Goal: Information Seeking & Learning: Learn about a topic

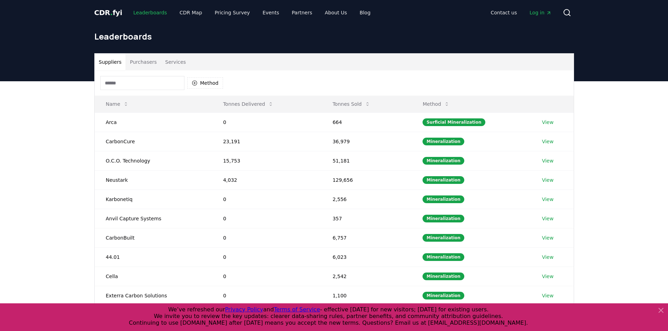
click at [158, 15] on link "Leaderboards" at bounding box center [150, 12] width 45 height 13
click at [139, 68] on button "Purchasers" at bounding box center [143, 62] width 35 height 17
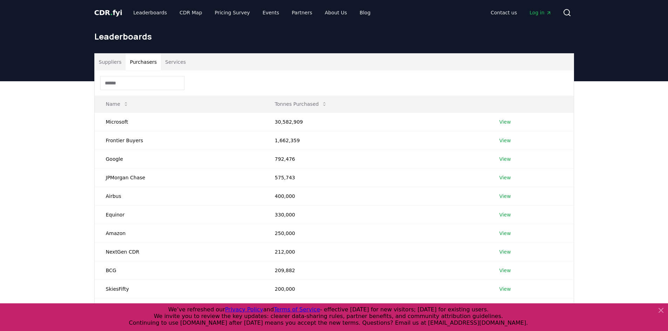
click at [172, 64] on button "Services" at bounding box center [175, 62] width 29 height 17
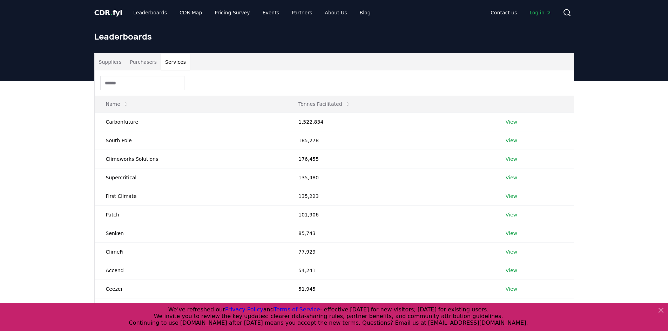
click at [146, 61] on button "Purchasers" at bounding box center [143, 62] width 35 height 17
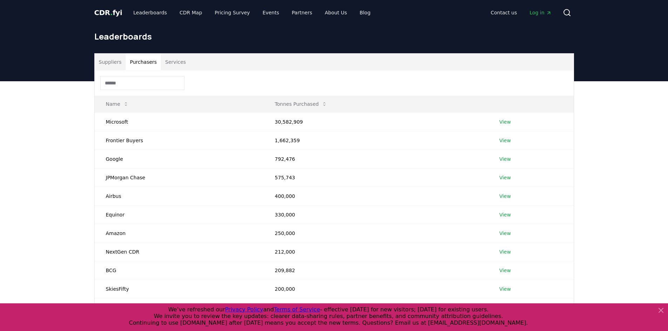
click at [88, 61] on header "Leaderboards" at bounding box center [334, 53] width 668 height 56
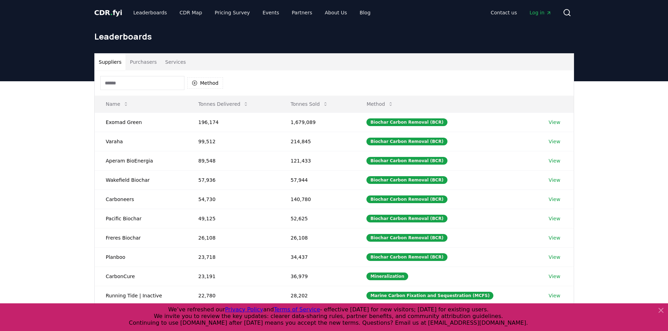
click at [103, 61] on button "Suppliers" at bounding box center [110, 62] width 31 height 17
click at [161, 62] on button "Services" at bounding box center [175, 62] width 29 height 17
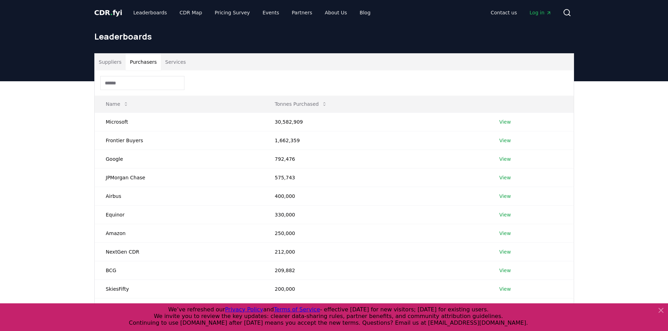
click at [153, 62] on button "Purchasers" at bounding box center [143, 62] width 35 height 17
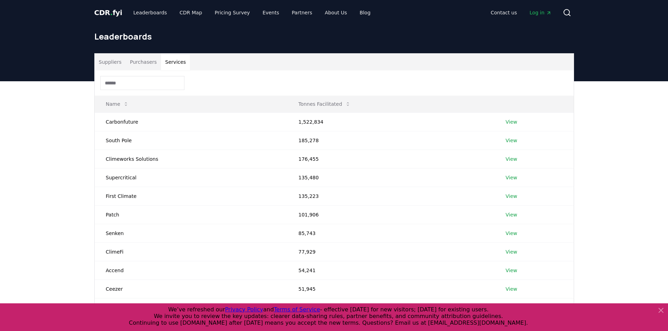
click at [163, 65] on button "Services" at bounding box center [175, 62] width 29 height 17
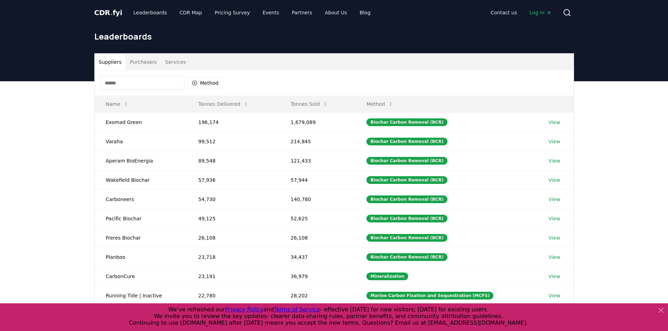
click at [160, 82] on input at bounding box center [142, 83] width 84 height 14
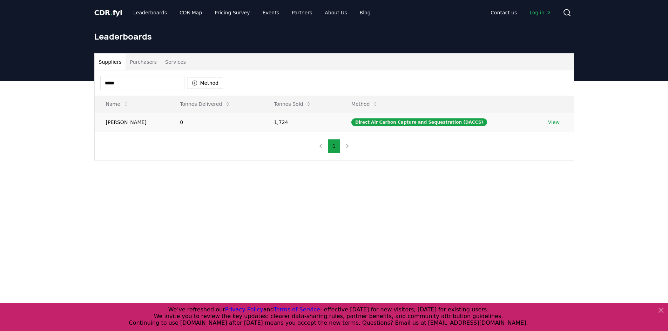
type input "*****"
click at [556, 123] on link "View" at bounding box center [554, 122] width 12 height 7
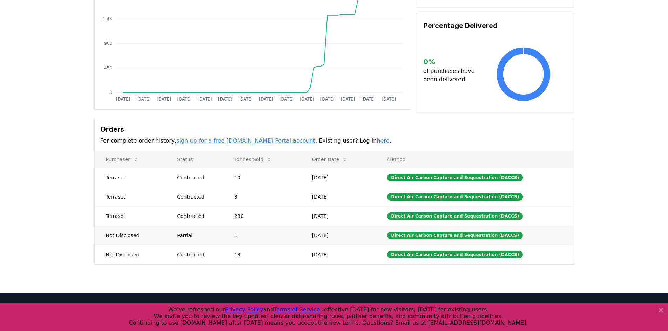
scroll to position [105, 0]
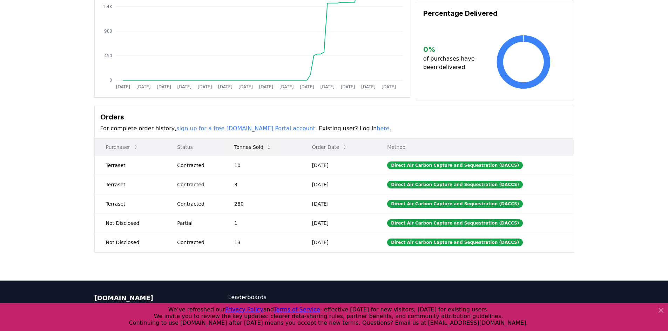
click at [260, 144] on button "Tonnes Sold" at bounding box center [253, 147] width 49 height 14
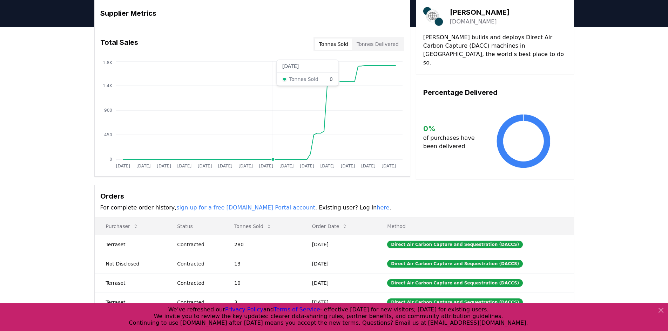
scroll to position [70, 0]
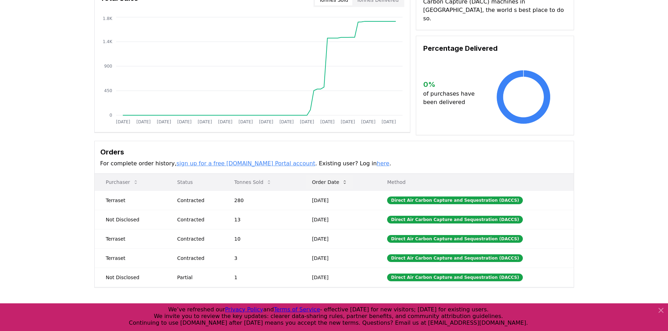
click at [345, 185] on button "Order Date" at bounding box center [329, 182] width 47 height 14
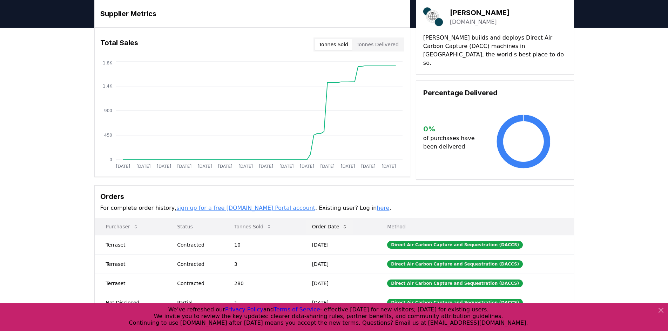
scroll to position [0, 0]
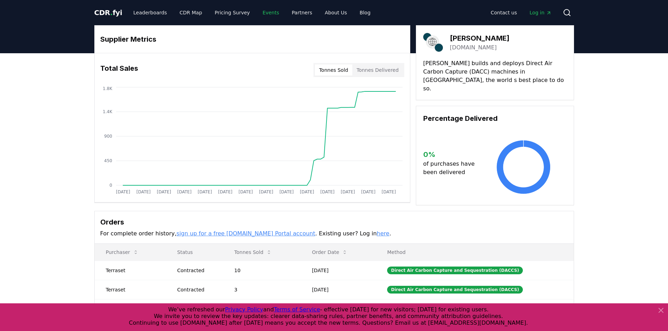
click at [269, 12] on link "Events" at bounding box center [271, 12] width 28 height 13
